Goal: Transaction & Acquisition: Purchase product/service

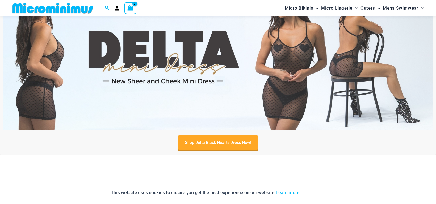
scroll to position [254, 0]
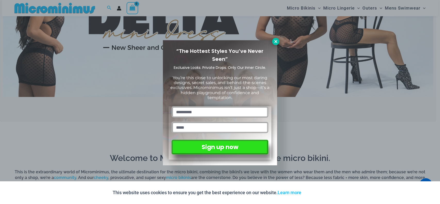
click at [276, 42] on icon at bounding box center [276, 41] width 5 height 5
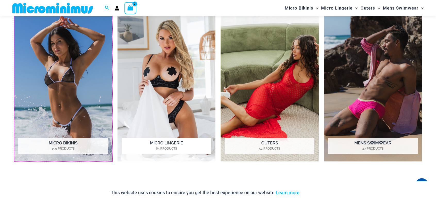
scroll to position [435, 0]
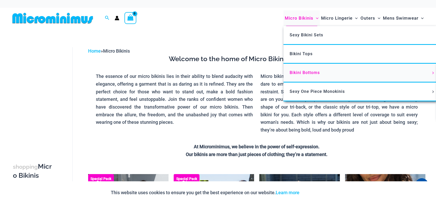
click at [313, 75] on link "Bikini Bottoms" at bounding box center [360, 73] width 153 height 19
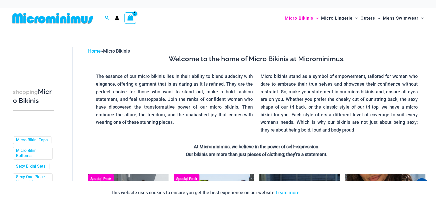
scroll to position [103, 0]
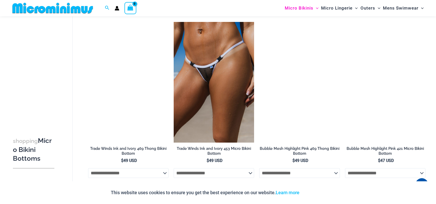
scroll to position [435, 0]
